Goal: Information Seeking & Learning: Learn about a topic

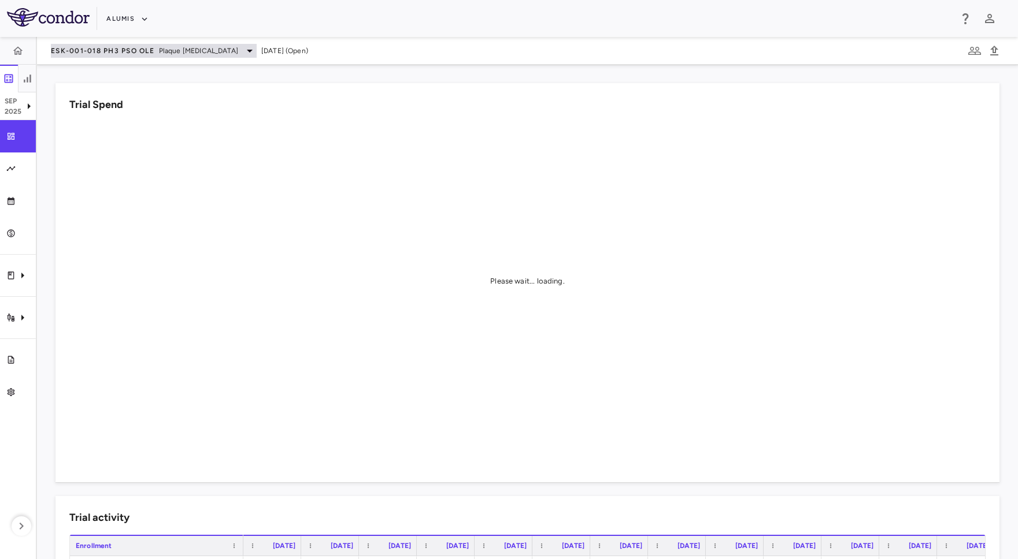
click at [121, 54] on span "ESK-001-018 Ph3 PsO OLE" at bounding box center [102, 50] width 103 height 9
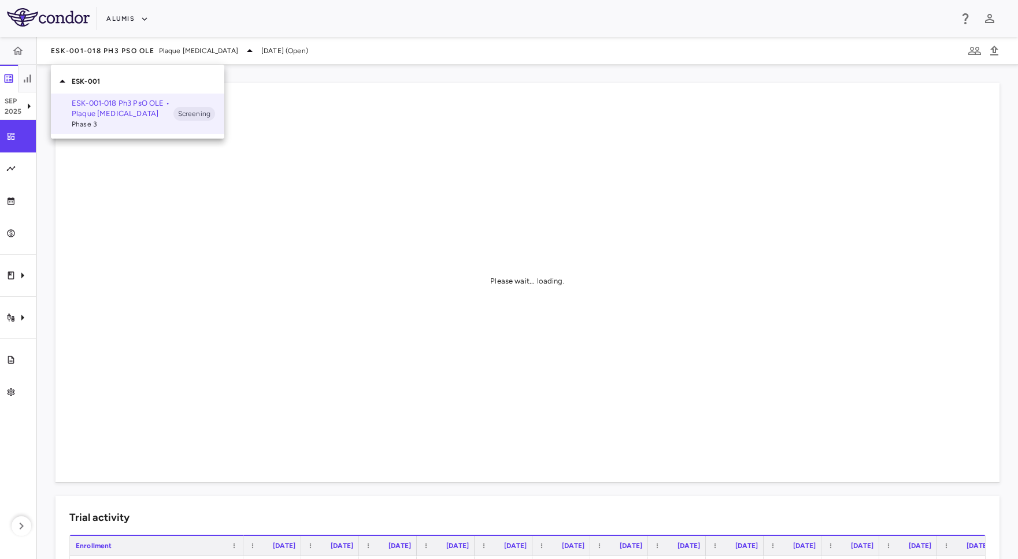
click at [132, 16] on div at bounding box center [509, 279] width 1018 height 559
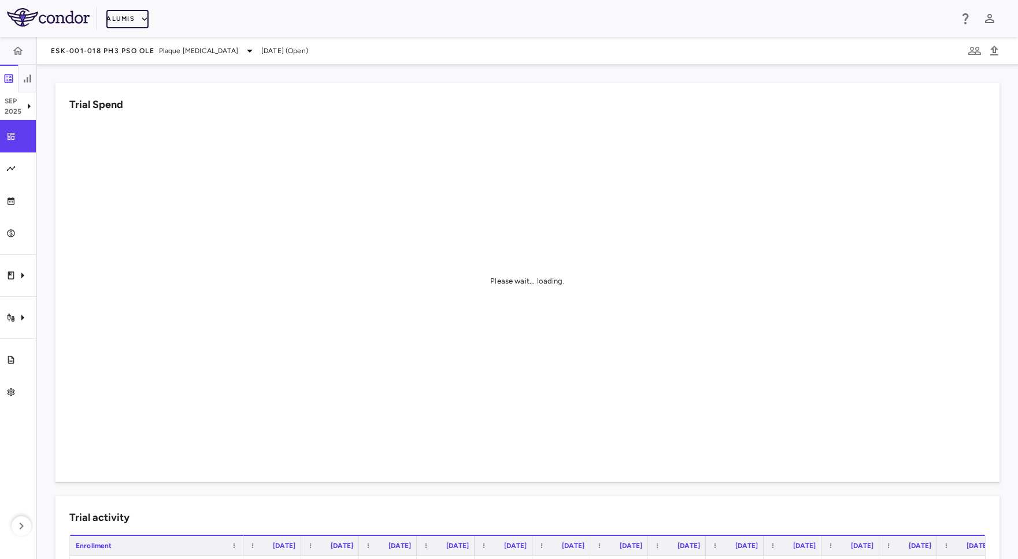
click at [112, 19] on button "Alumis" at bounding box center [127, 19] width 42 height 18
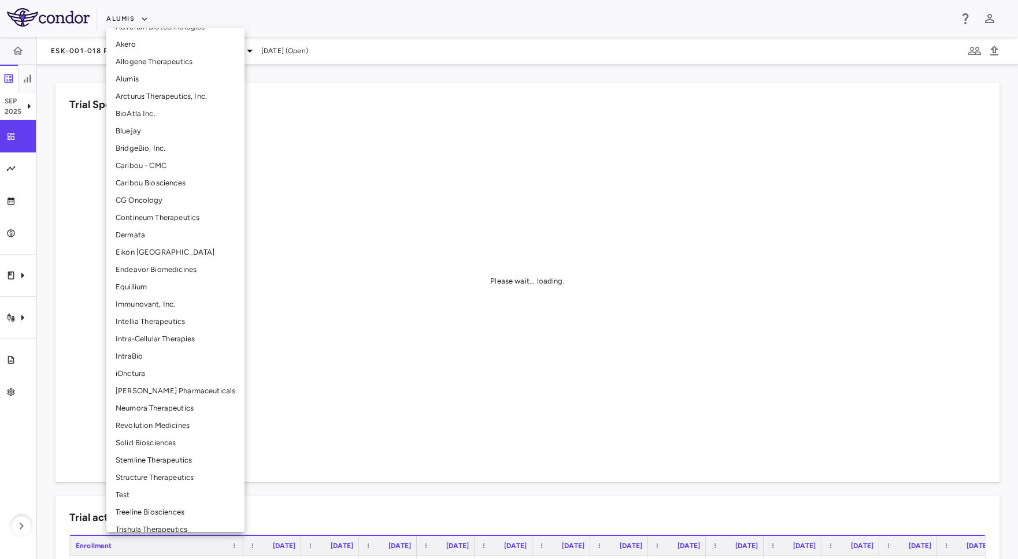
scroll to position [102, 0]
click at [166, 304] on li "Immunovant, Inc." at bounding box center [175, 303] width 138 height 17
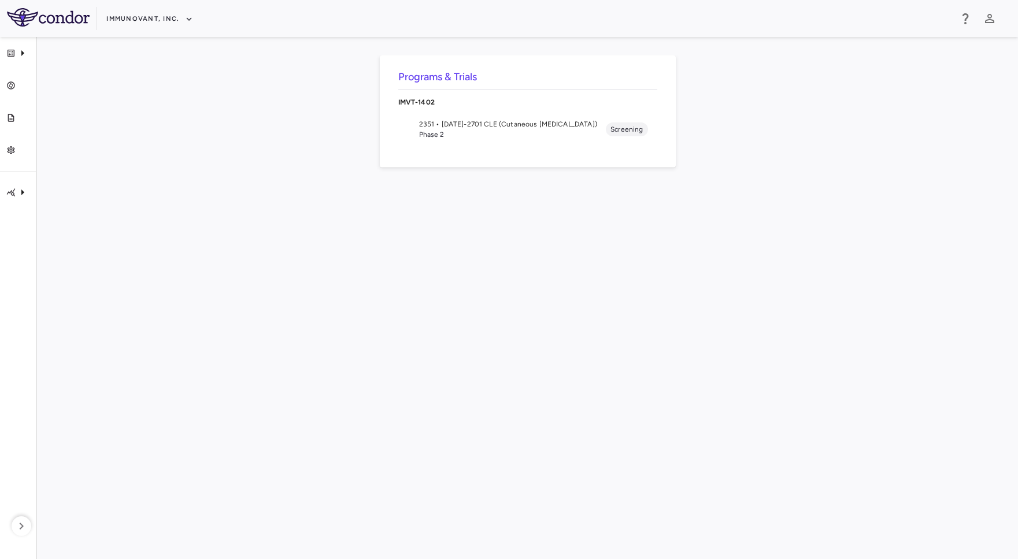
click at [476, 124] on span "2351 • [DATE]-2701 CLE (Cutaneous [MEDICAL_DATA])" at bounding box center [512, 124] width 187 height 10
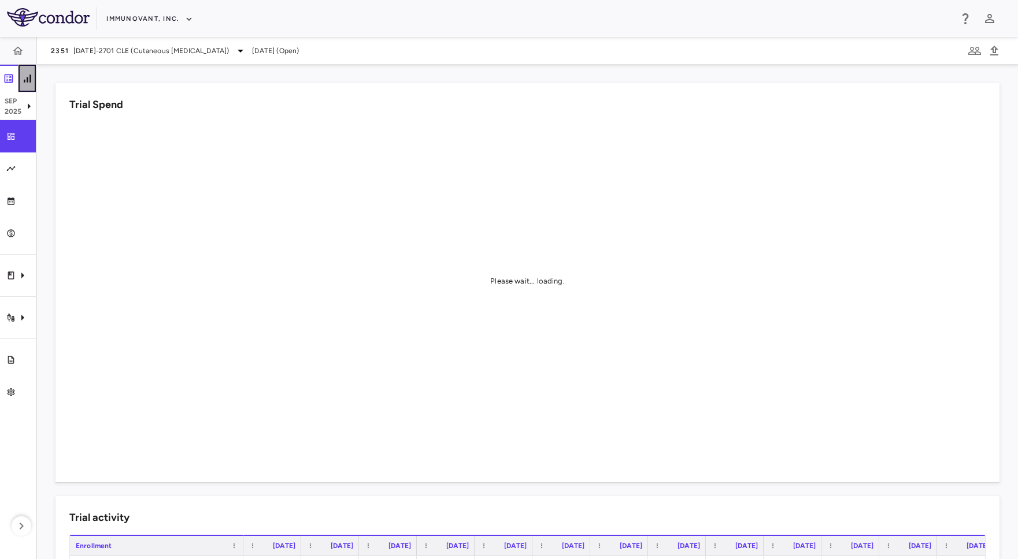
click at [27, 73] on icon "button" at bounding box center [27, 79] width 12 height 12
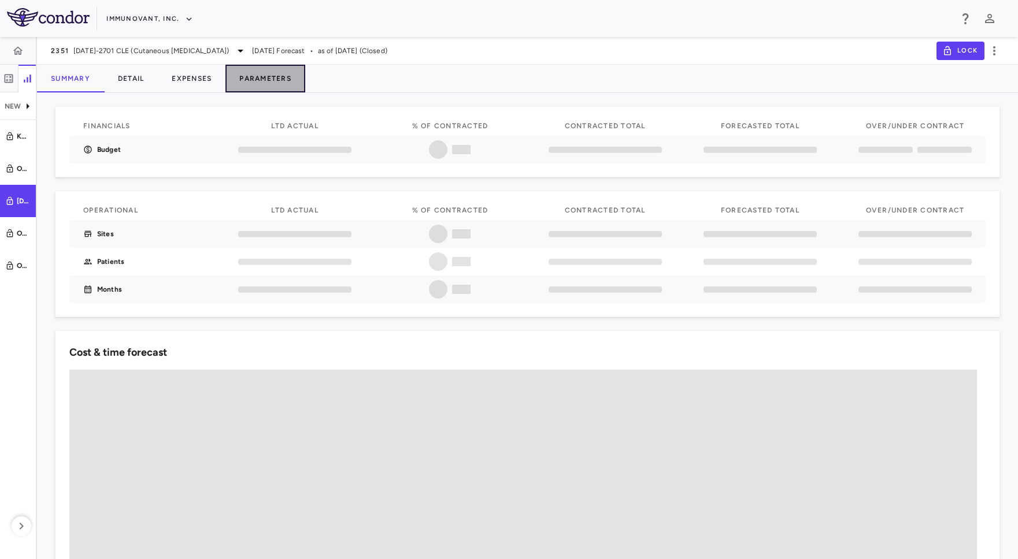
click at [266, 79] on button "Parameters" at bounding box center [265, 79] width 80 height 28
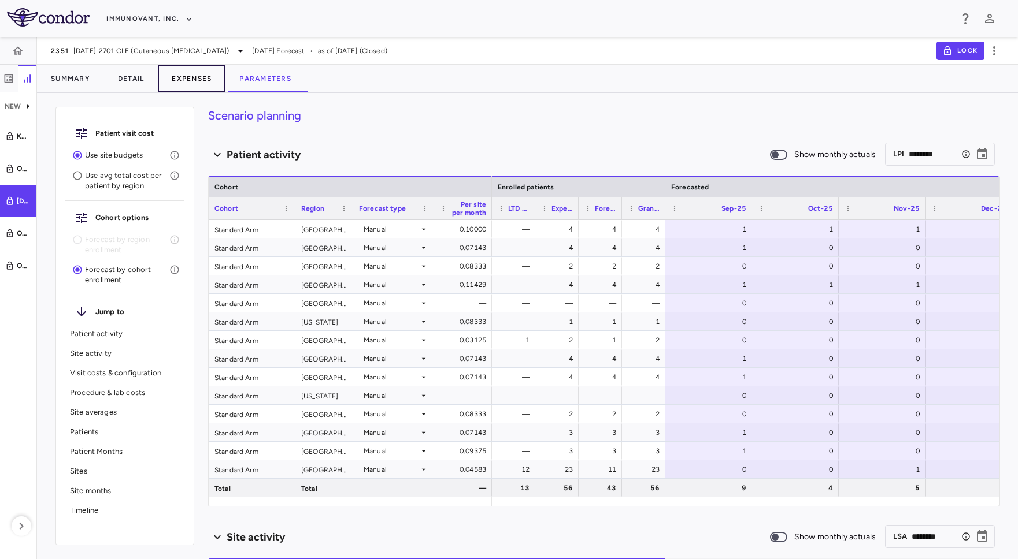
click at [200, 78] on button "Expenses" at bounding box center [192, 79] width 68 height 28
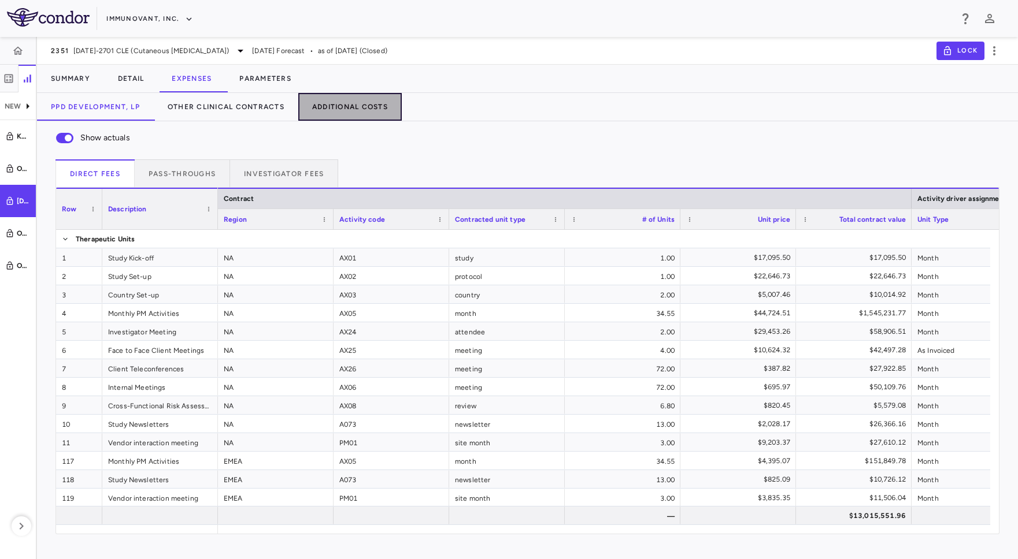
click at [341, 120] on button "Additional Costs" at bounding box center [349, 107] width 103 height 28
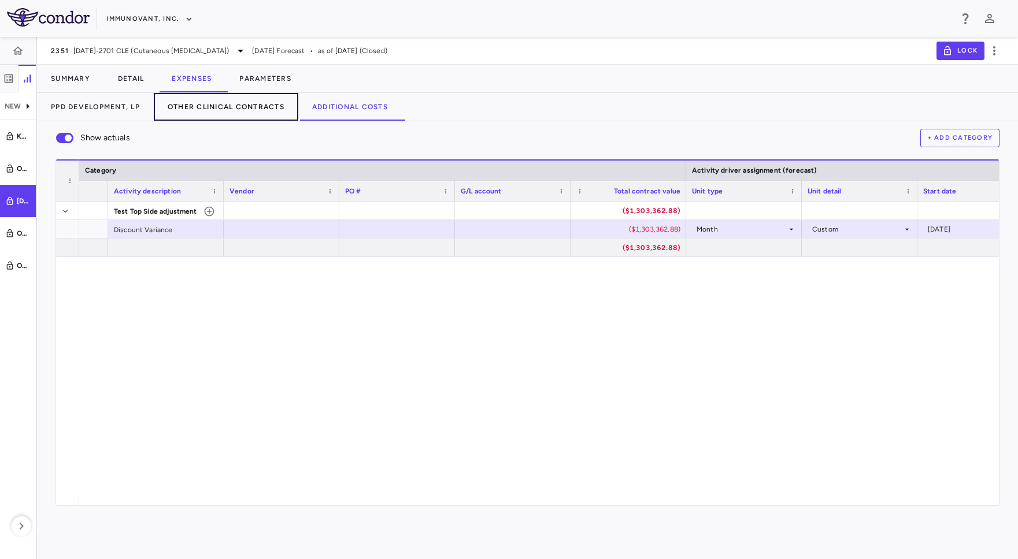
click at [250, 101] on button "Other Clinical Contracts" at bounding box center [226, 107] width 144 height 28
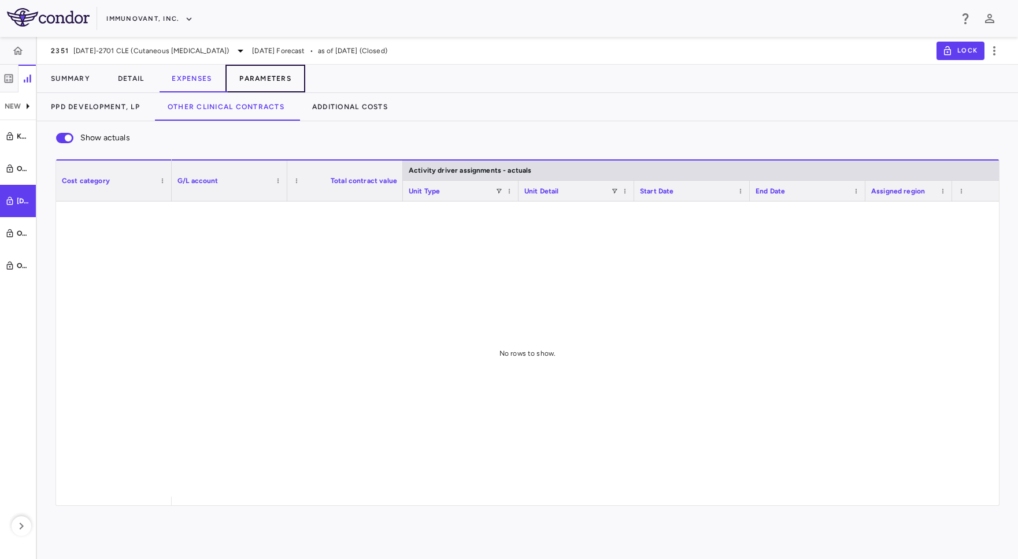
click at [276, 71] on button "Parameters" at bounding box center [265, 79] width 80 height 28
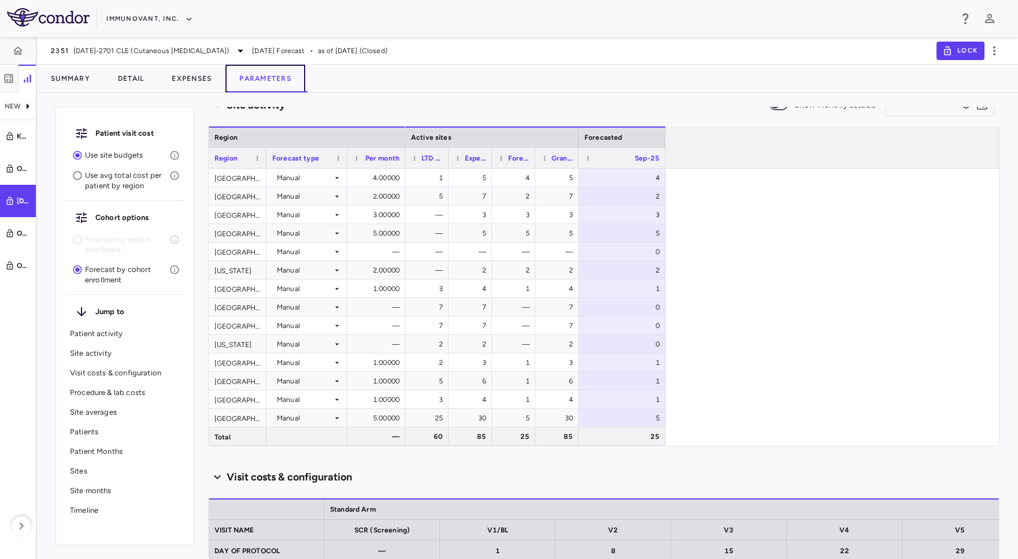
scroll to position [436, 0]
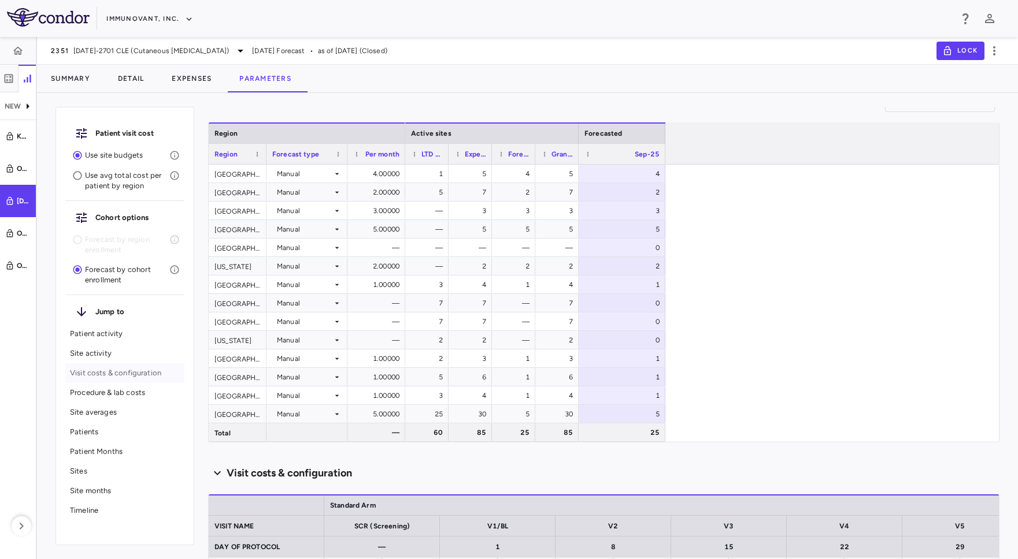
click at [141, 365] on div "Visit costs & configuration" at bounding box center [124, 373] width 119 height 20
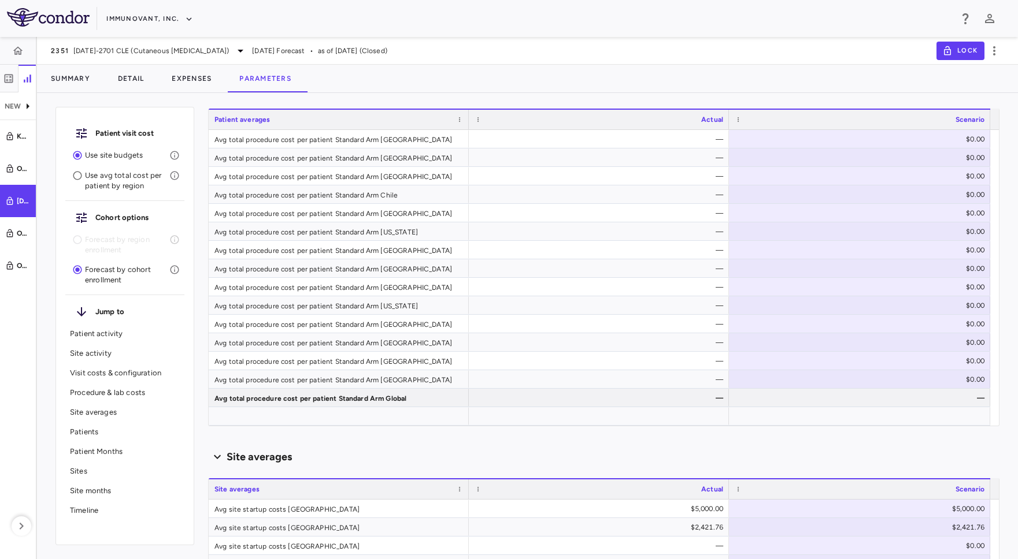
scroll to position [0, 0]
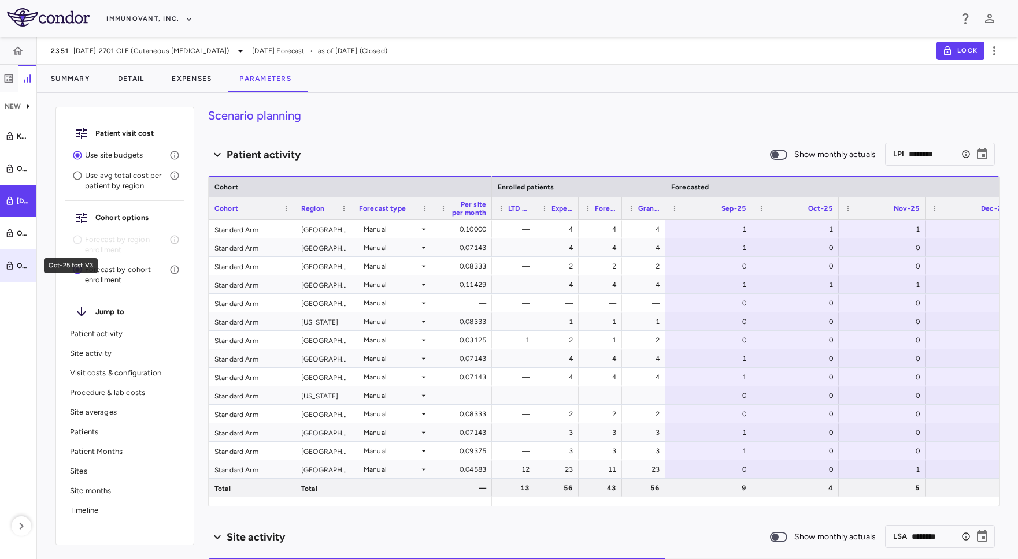
click at [10, 263] on icon "Oct-25 fcst V3" at bounding box center [9, 265] width 9 height 9
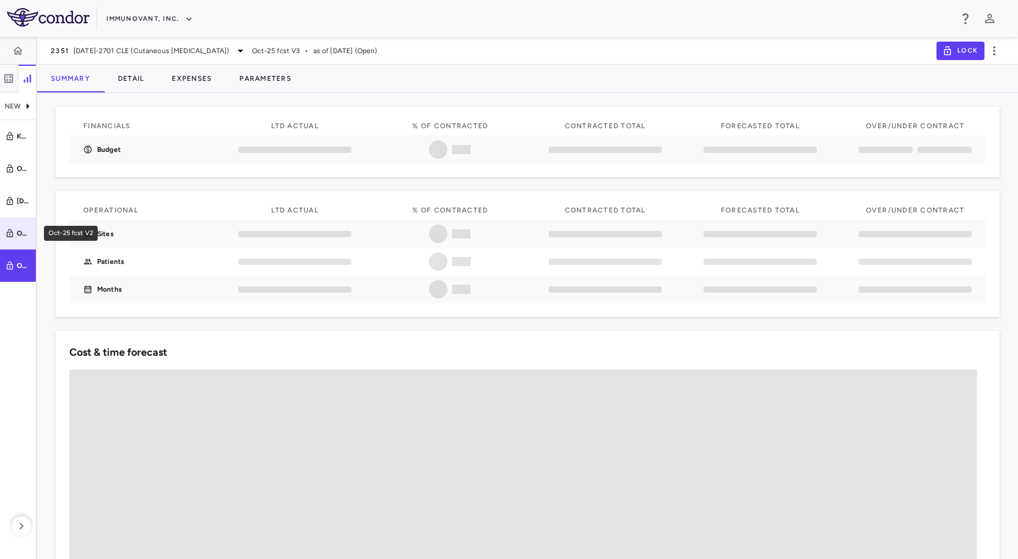
click at [14, 225] on link "Oct-25 fcst V2" at bounding box center [18, 233] width 36 height 32
click at [15, 255] on link "Oct-25 fcst V3" at bounding box center [18, 266] width 36 height 32
